Goal: Transaction & Acquisition: Purchase product/service

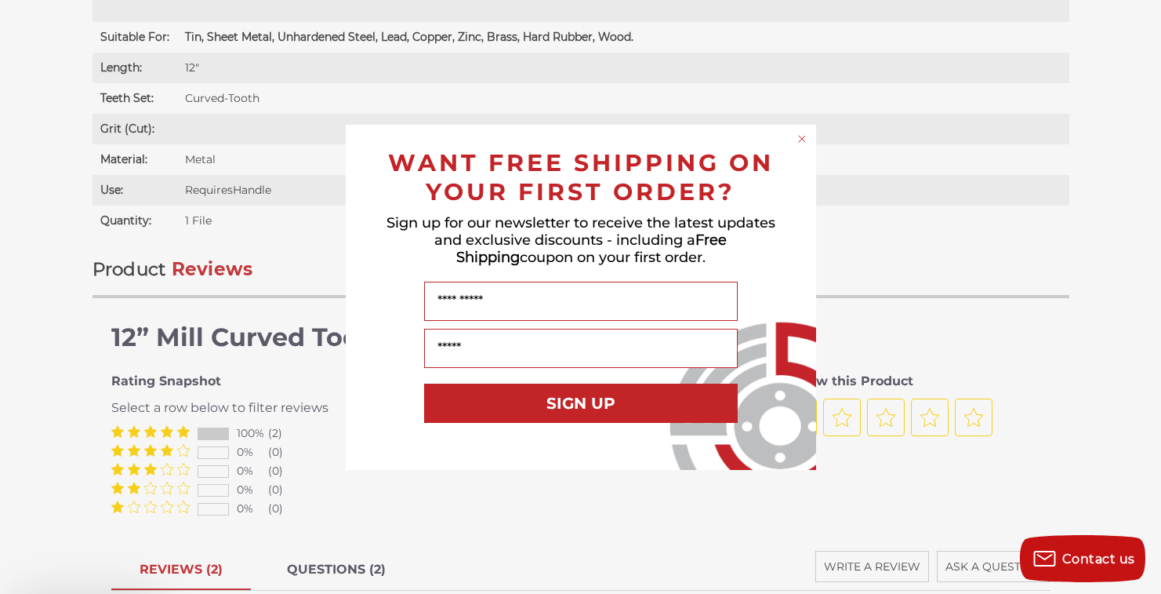
scroll to position [1377, 0]
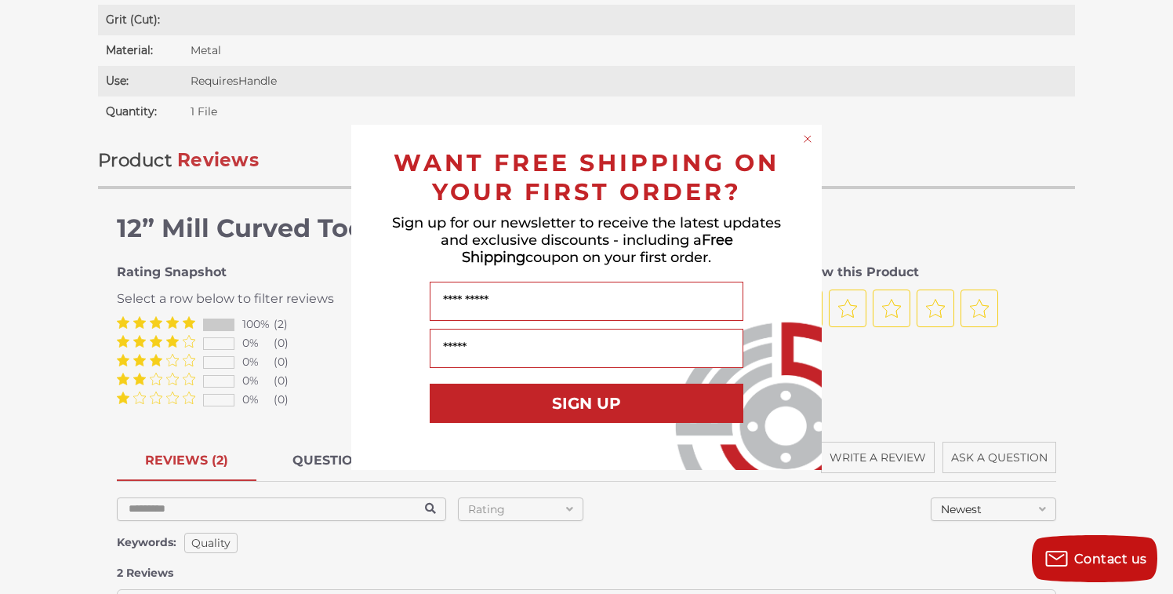
click at [810, 133] on circle "Close dialog" at bounding box center [808, 138] width 15 height 15
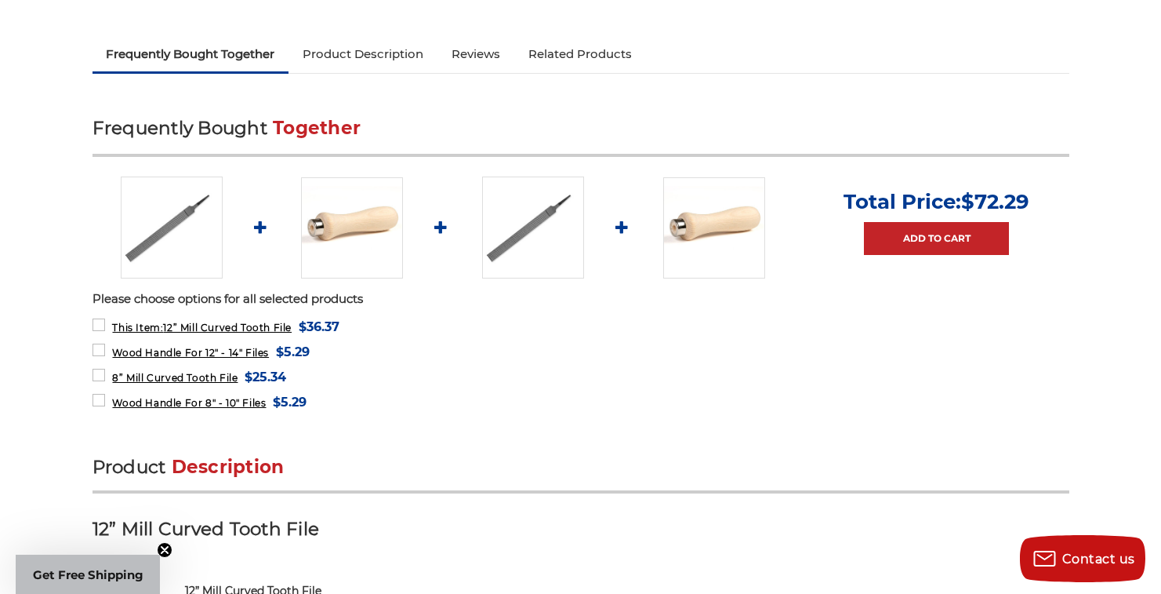
scroll to position [285, 0]
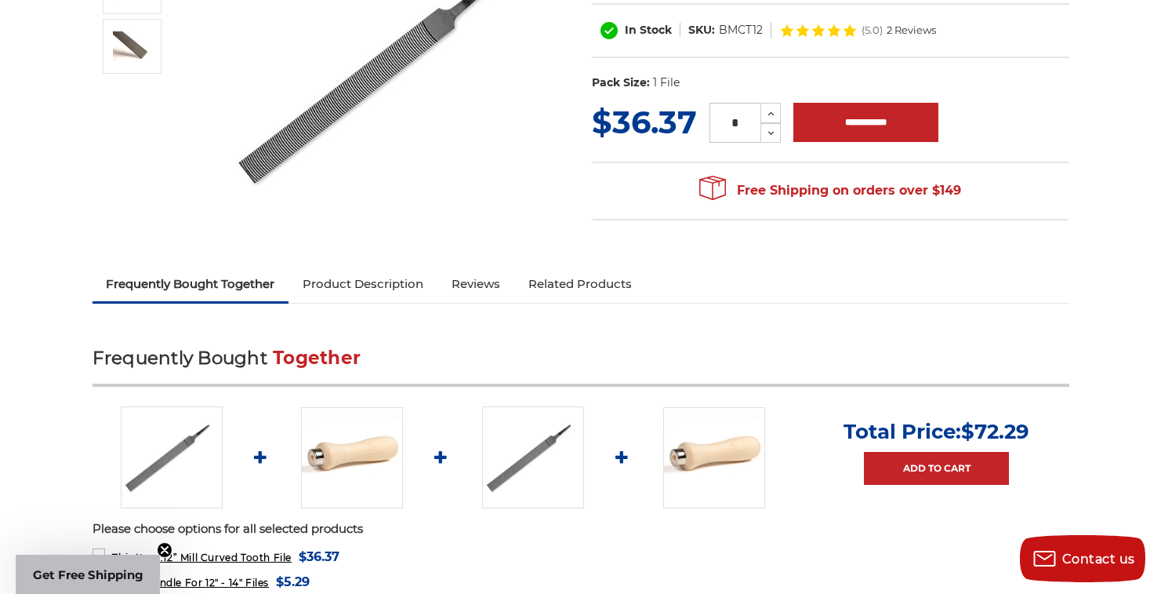
click at [549, 440] on img at bounding box center [533, 457] width 102 height 102
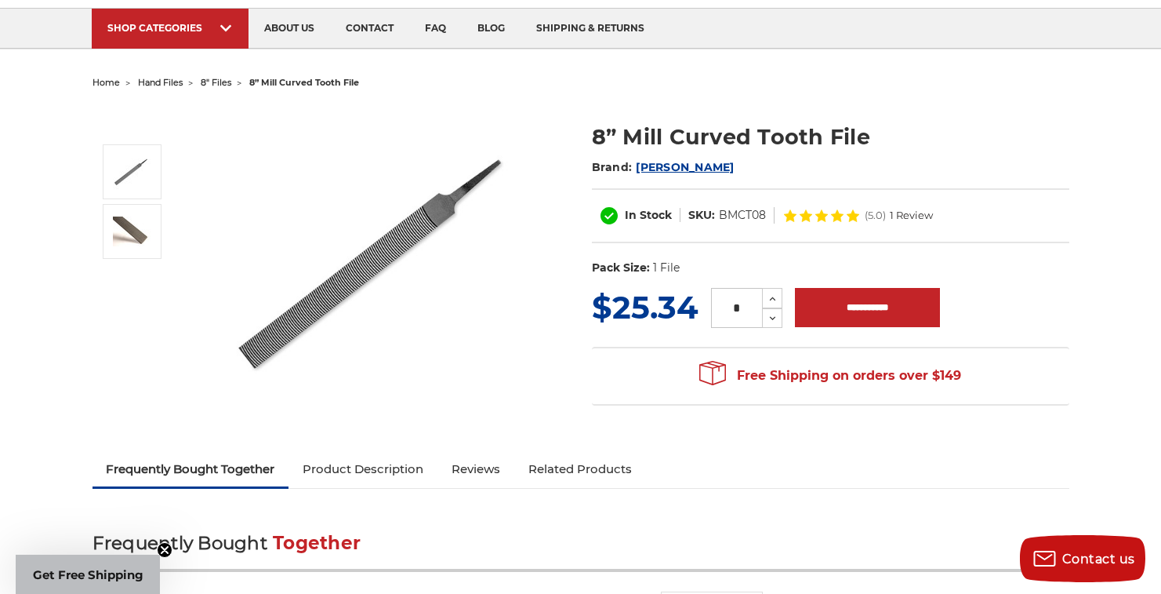
click at [395, 273] on img at bounding box center [384, 262] width 314 height 314
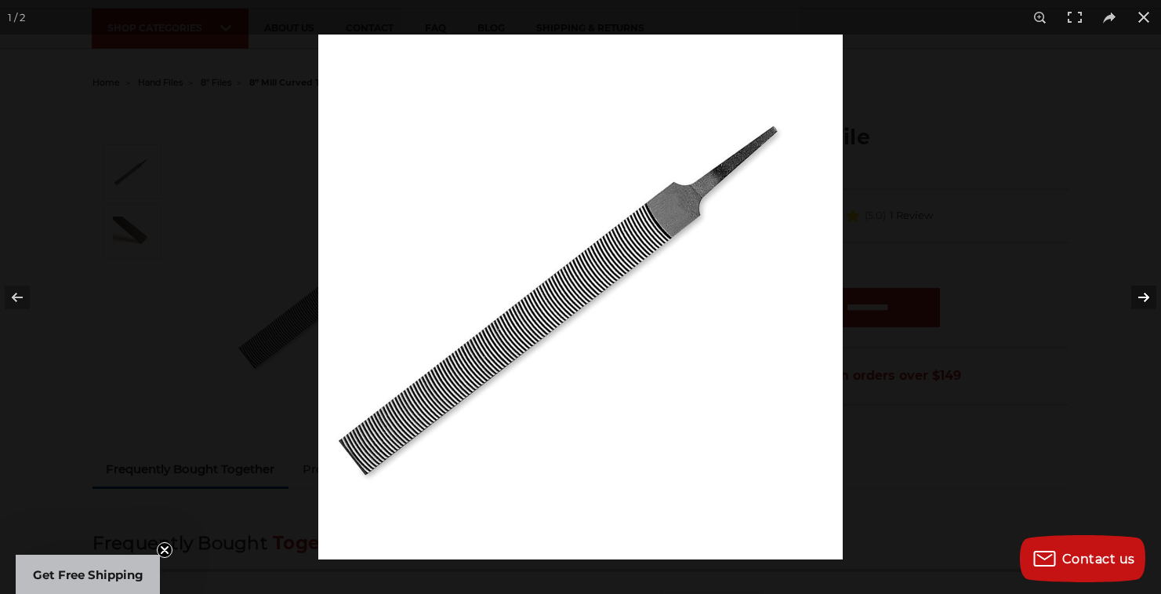
click at [1149, 299] on button at bounding box center [1134, 297] width 55 height 78
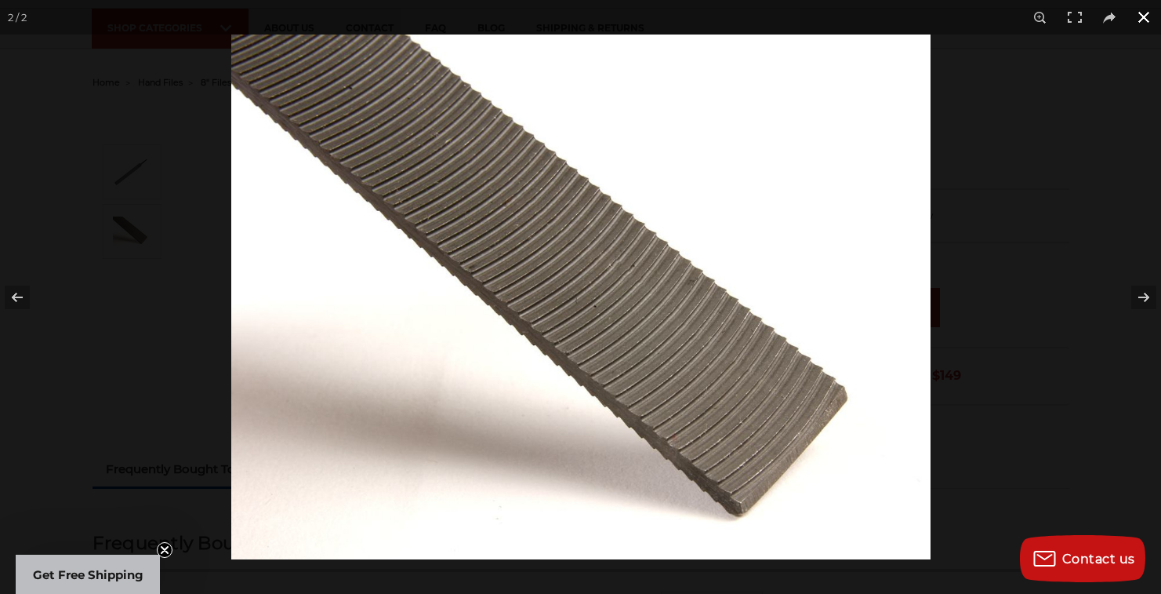
click at [1146, 12] on button at bounding box center [1144, 17] width 35 height 35
